Goal: Navigation & Orientation: Find specific page/section

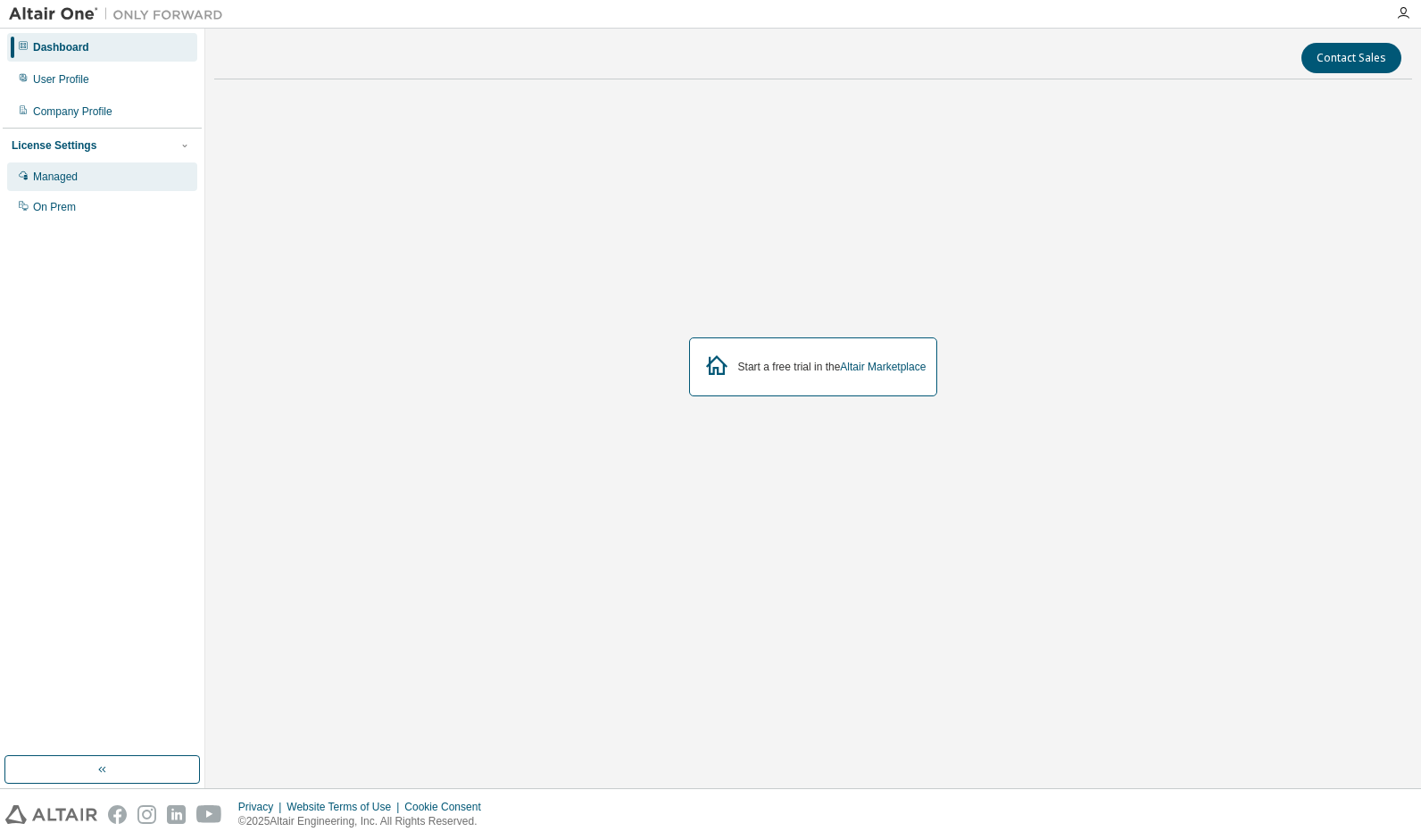
click at [100, 167] on div "Managed" at bounding box center [102, 177] width 190 height 28
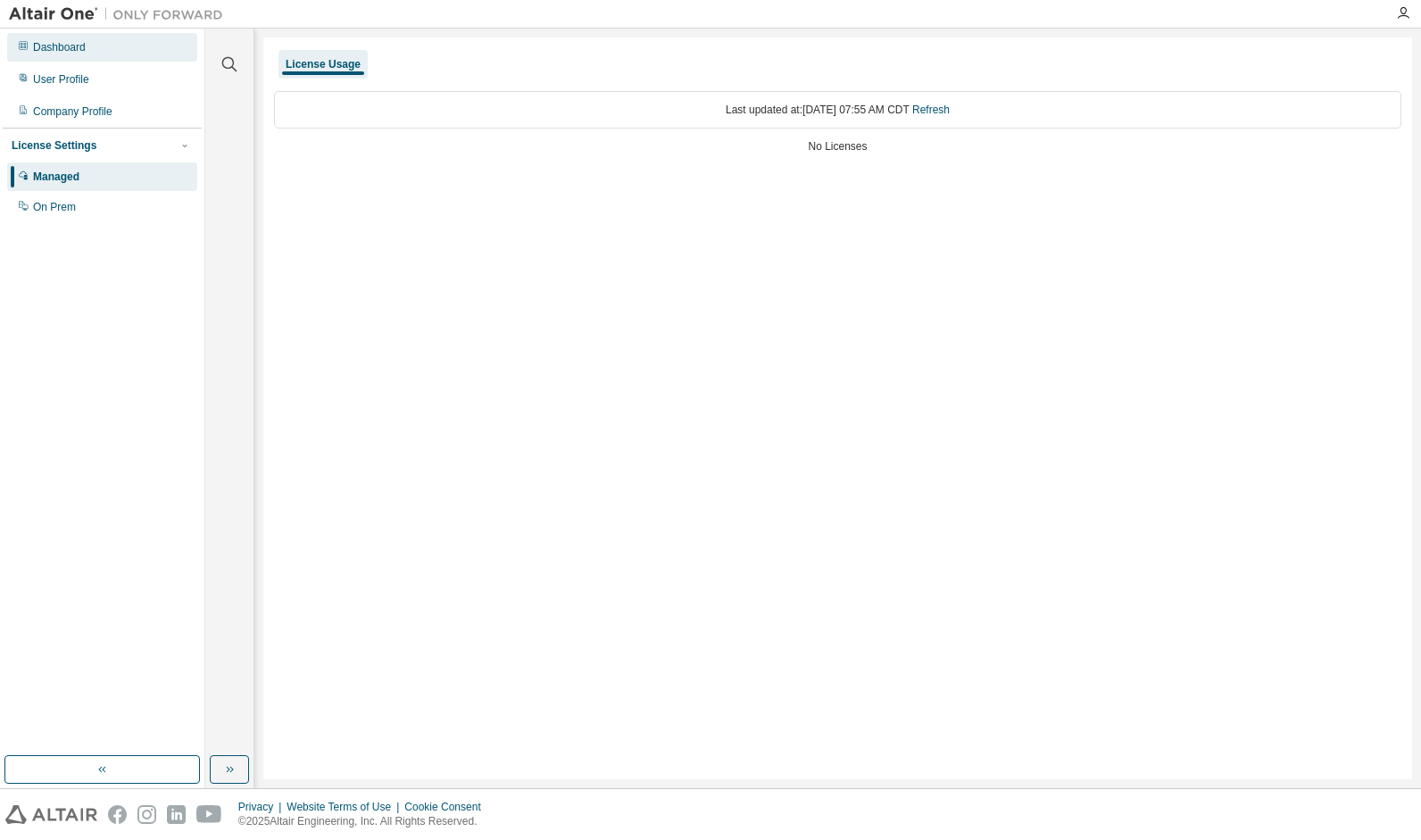
click at [132, 44] on div "Dashboard" at bounding box center [102, 47] width 190 height 28
